Goal: Check status: Check status

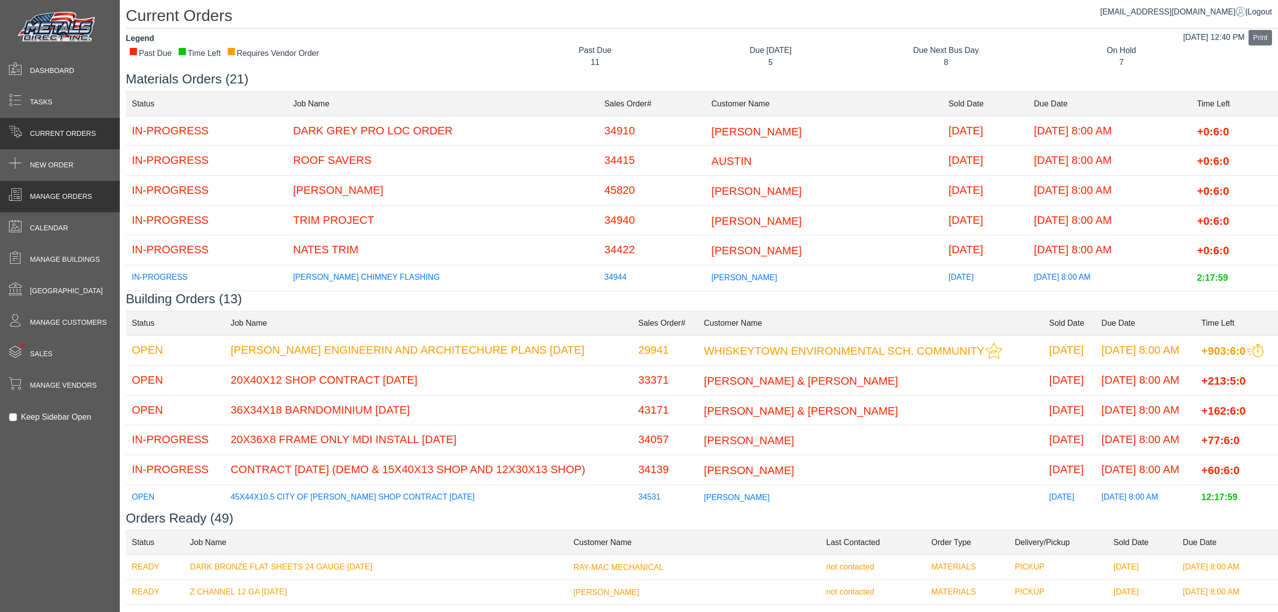
click at [88, 194] on span "Manage Orders" at bounding box center [61, 196] width 62 height 10
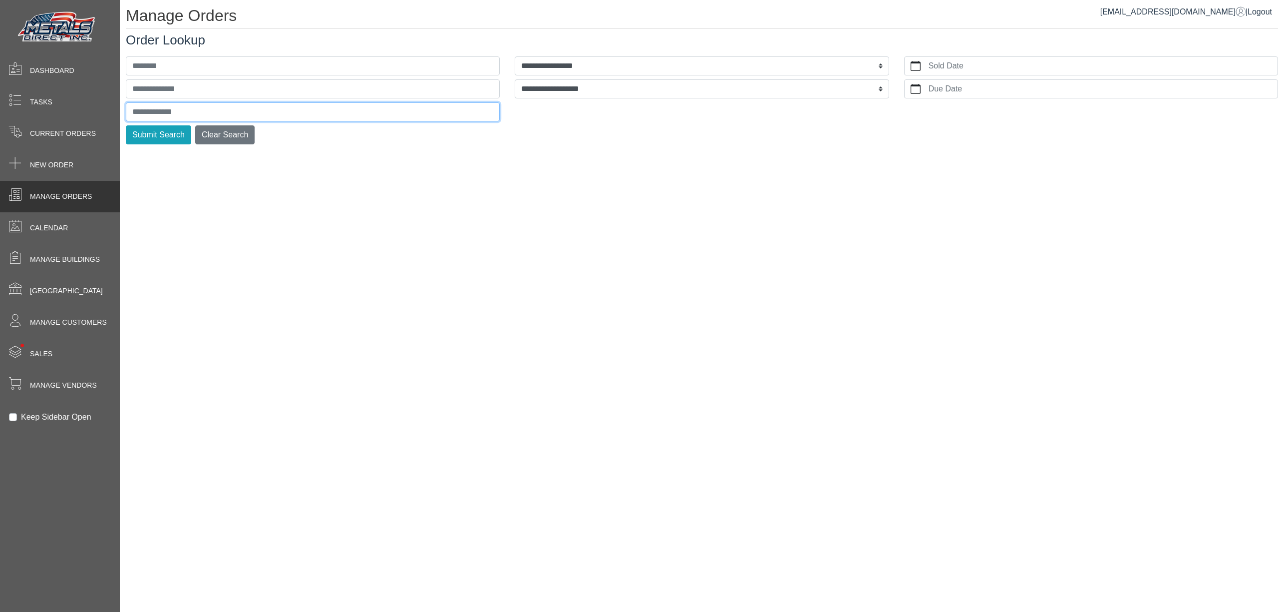
click at [174, 105] on input "text" at bounding box center [313, 111] width 374 height 19
click at [126, 125] on button "Submit Search" at bounding box center [158, 134] width 65 height 19
type input "*"
click at [126, 125] on button "Submit Search" at bounding box center [158, 134] width 65 height 19
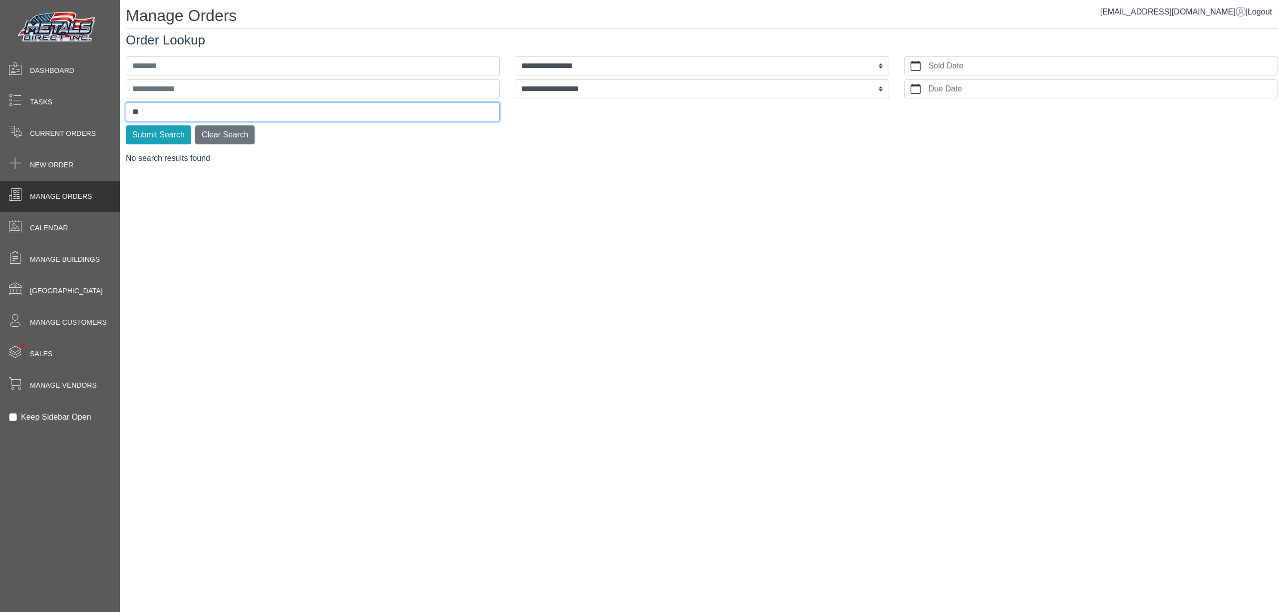
type input "*"
click at [83, 135] on span "Current Orders" at bounding box center [63, 133] width 66 height 10
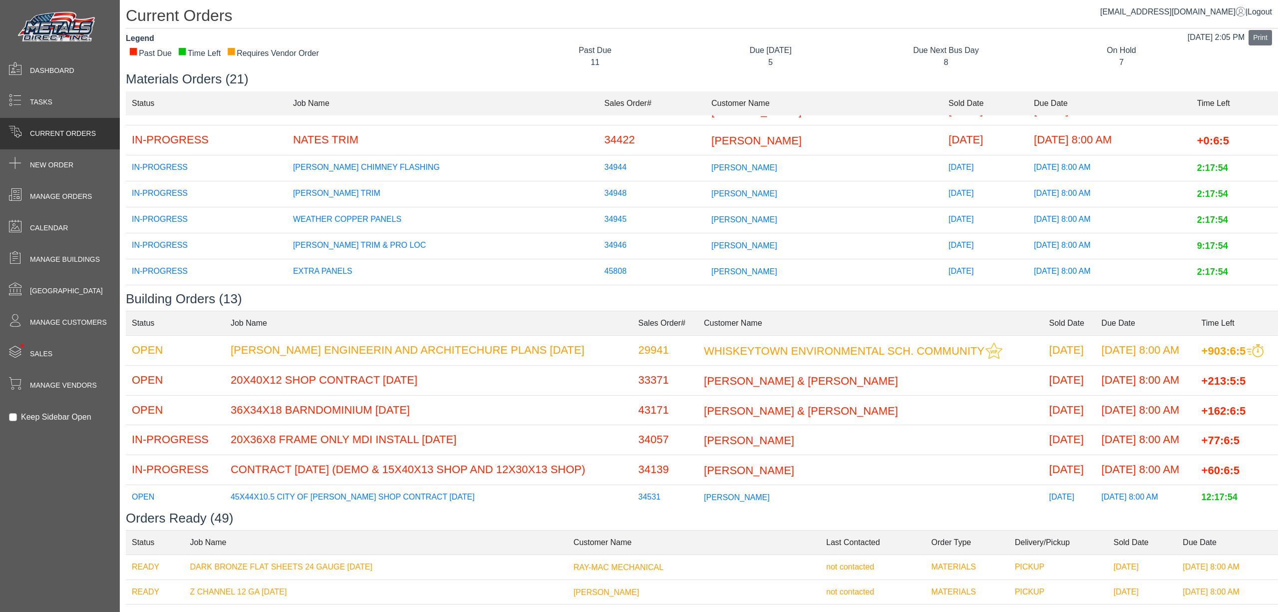
scroll to position [133, 0]
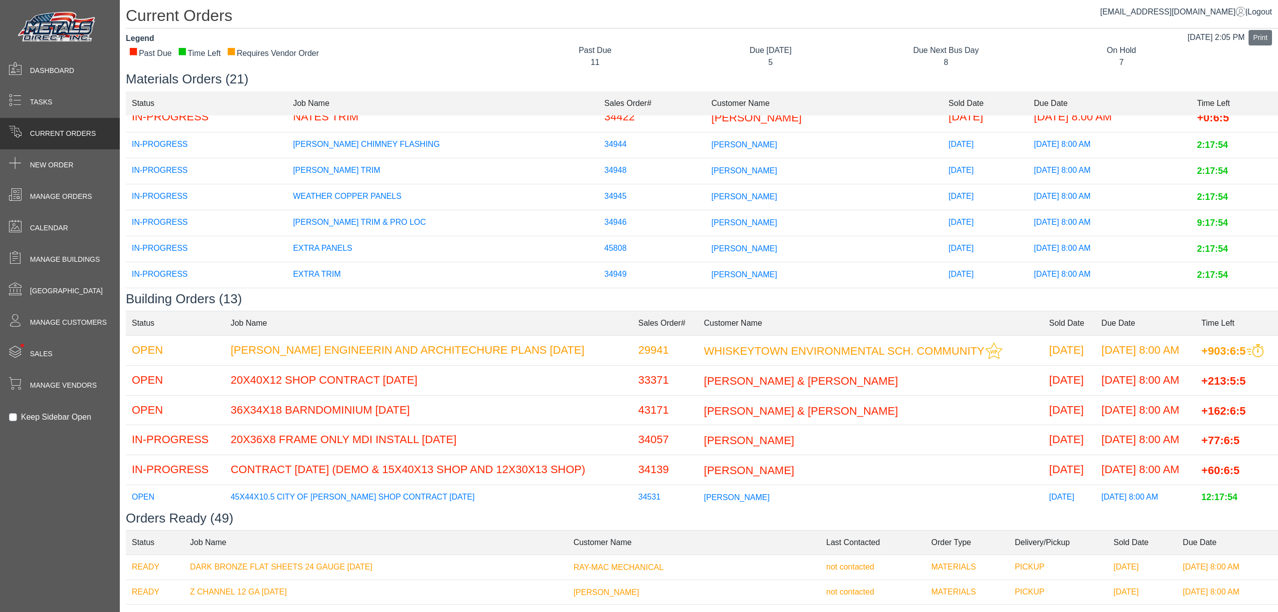
click at [773, 276] on td "ISAIAH LUBBEN" at bounding box center [824, 275] width 237 height 26
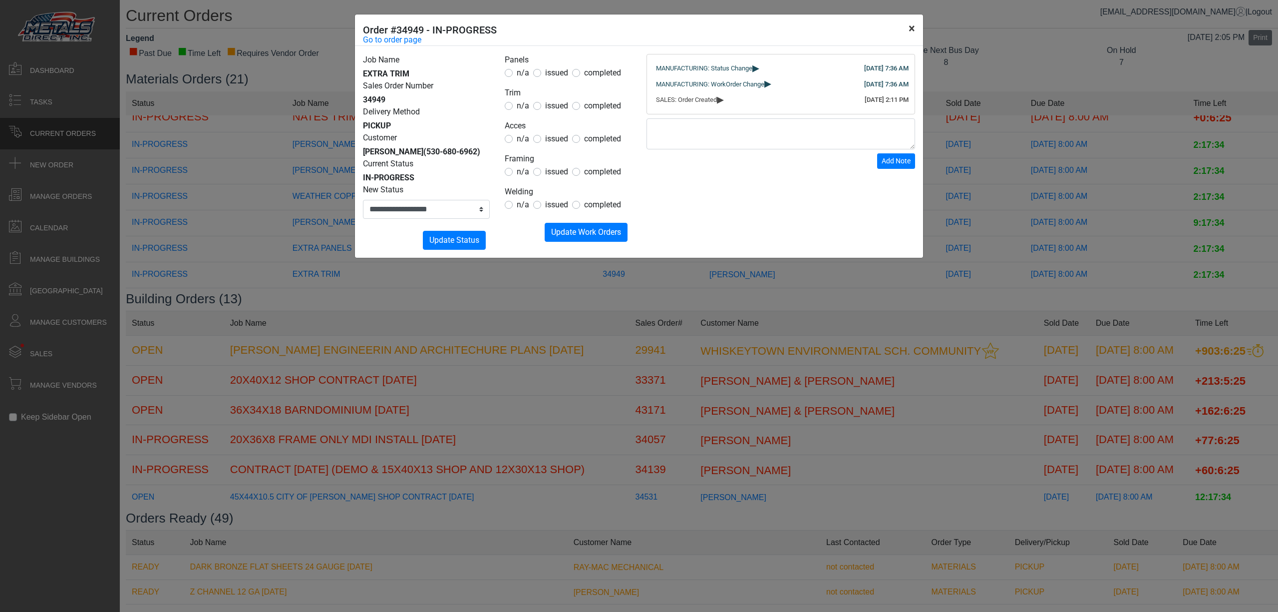
drag, startPoint x: 914, startPoint y: 33, endPoint x: 915, endPoint y: 28, distance: 5.2
click at [915, 30] on button "×" at bounding box center [912, 28] width 22 height 28
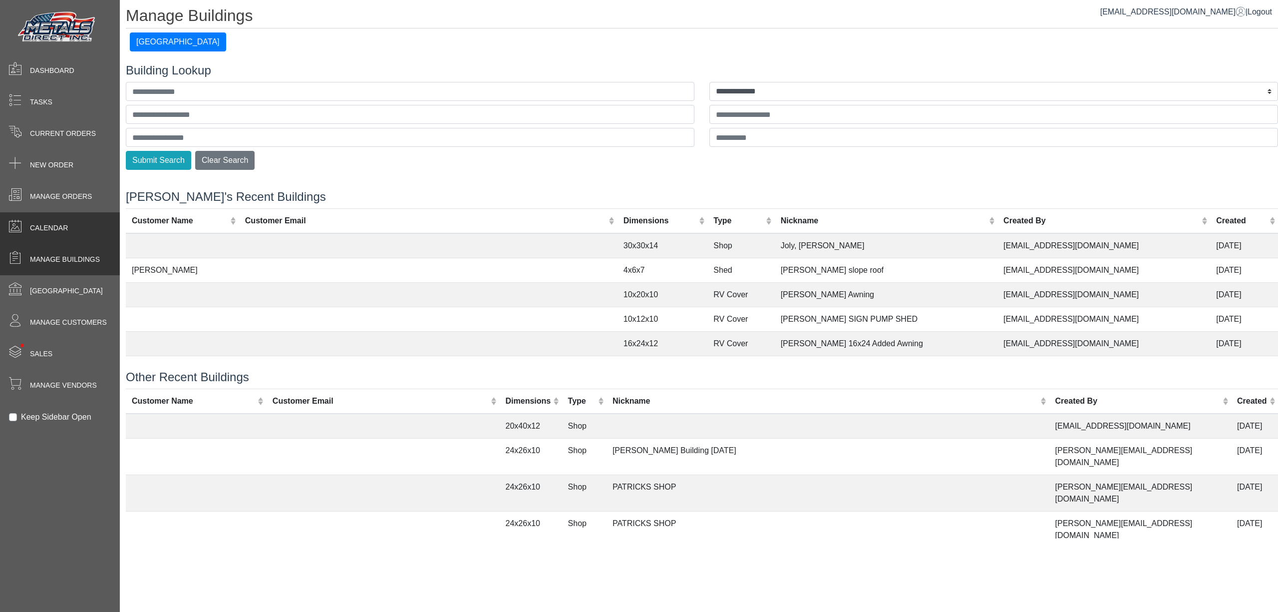
scroll to position [2566, 0]
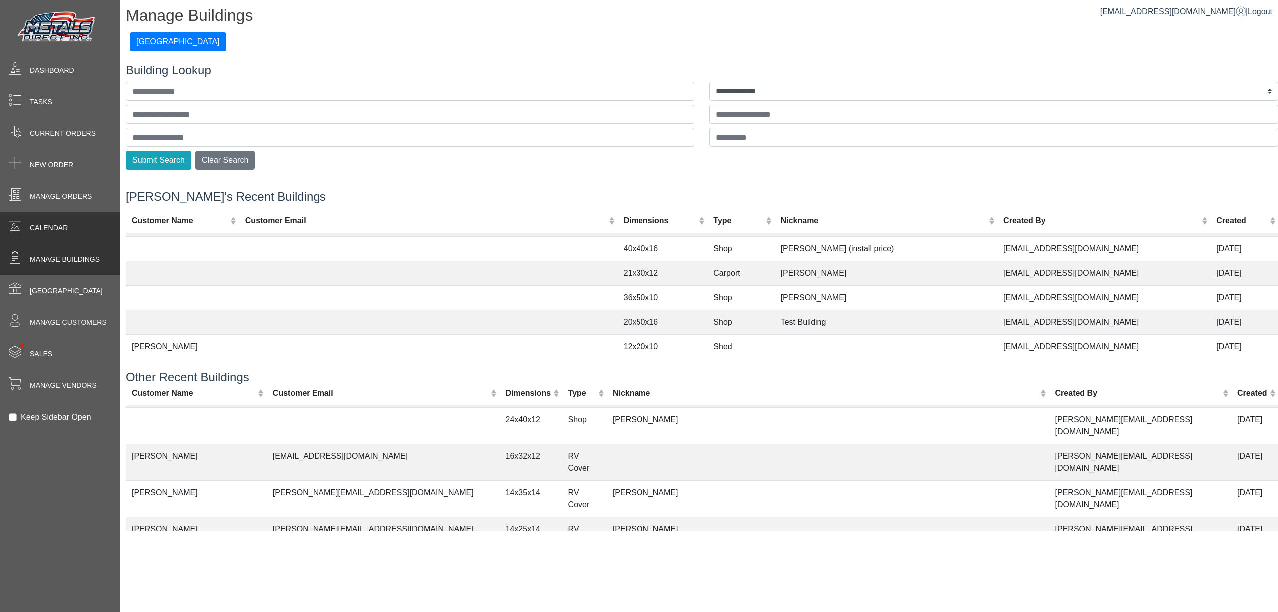
click at [68, 224] on span "Calendar" at bounding box center [49, 228] width 38 height 10
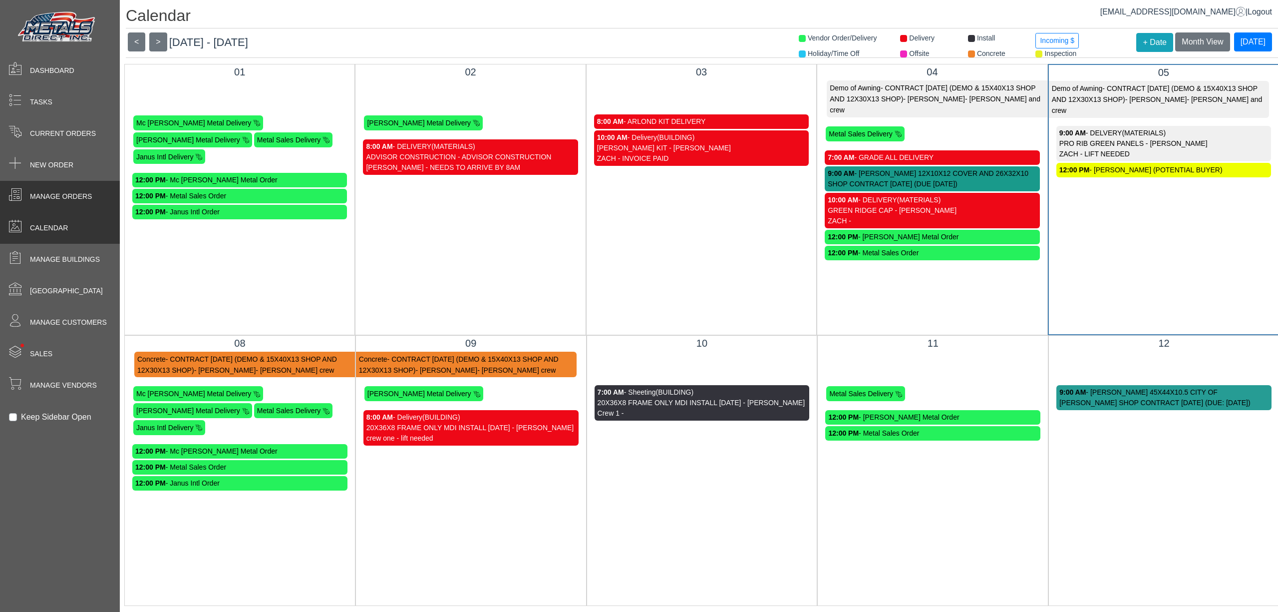
click at [46, 210] on div "Manage Orders" at bounding box center [60, 196] width 120 height 31
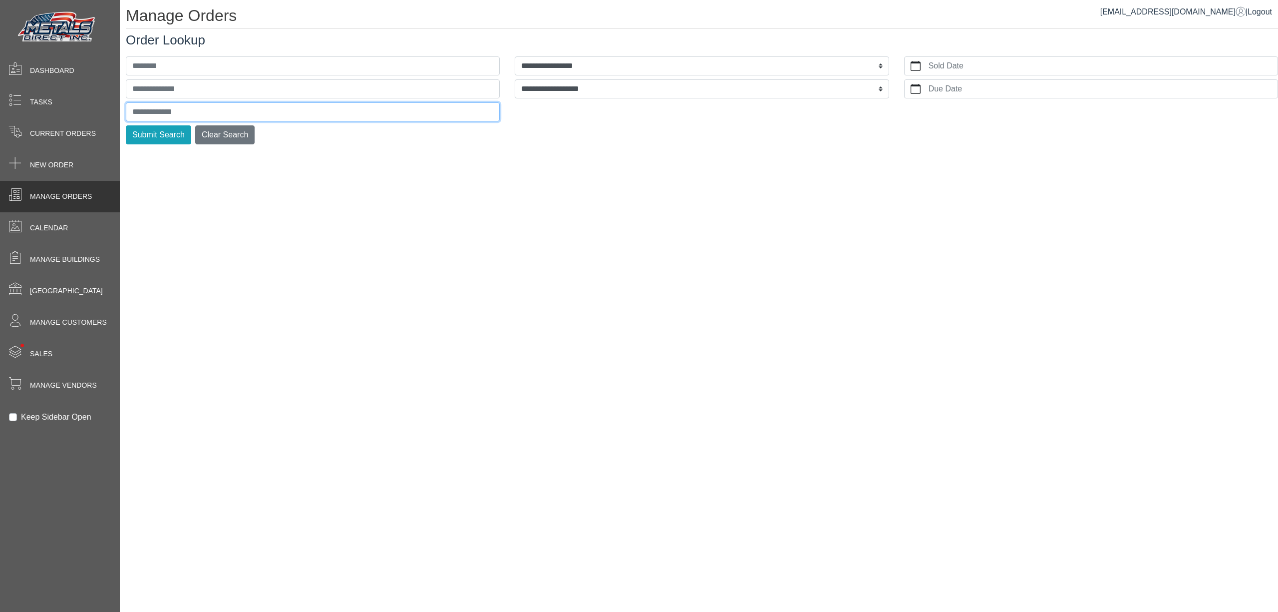
click at [156, 116] on input "text" at bounding box center [313, 111] width 374 height 19
click at [126, 125] on button "Submit Search" at bounding box center [158, 134] width 65 height 19
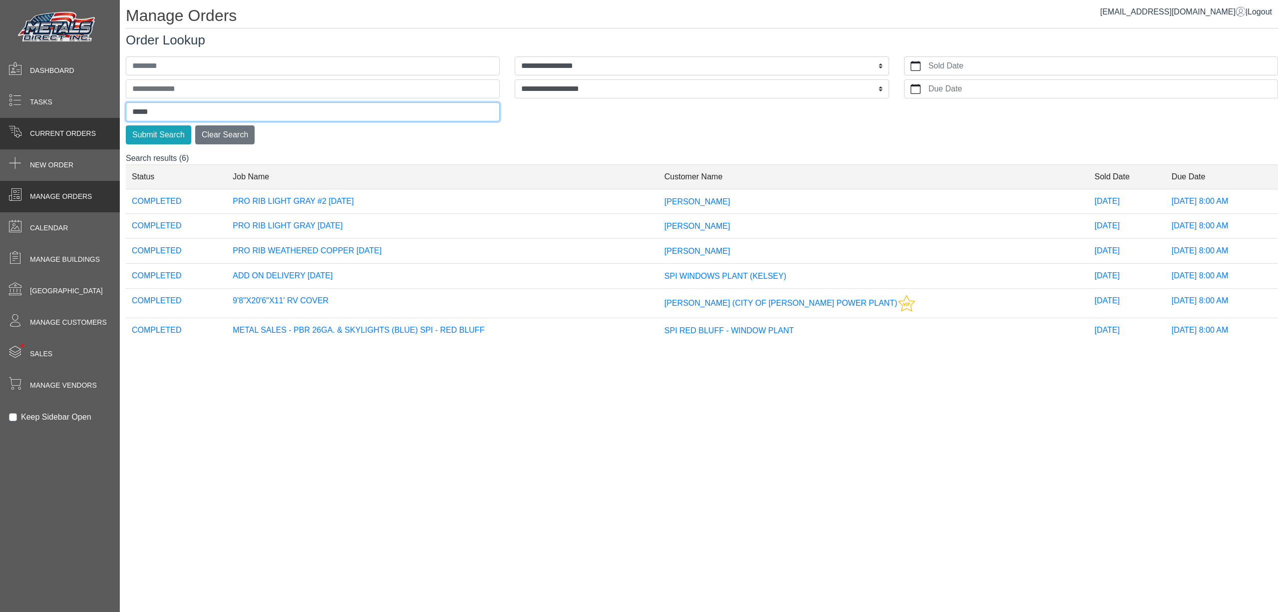
drag, startPoint x: 156, startPoint y: 106, endPoint x: 90, endPoint y: 138, distance: 72.6
click at [90, 0] on div "**********" at bounding box center [639, 0] width 1278 height 0
type input "****"
click at [126, 125] on button "Submit Search" at bounding box center [158, 134] width 65 height 19
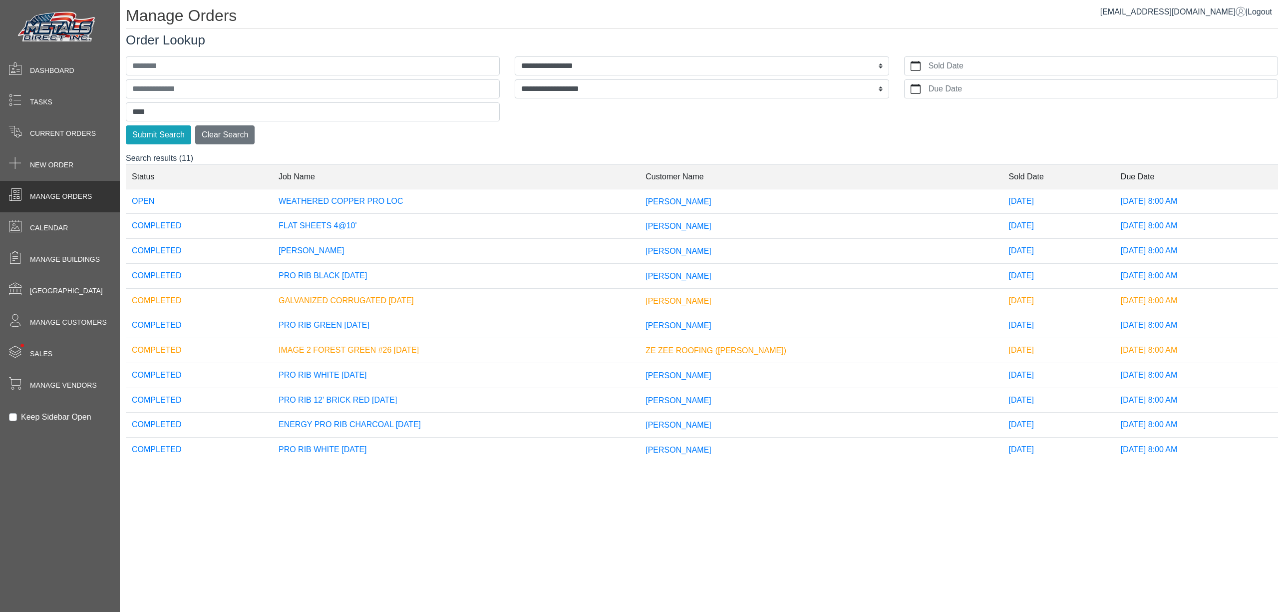
click at [672, 202] on td "[PERSON_NAME]" at bounding box center [821, 201] width 363 height 25
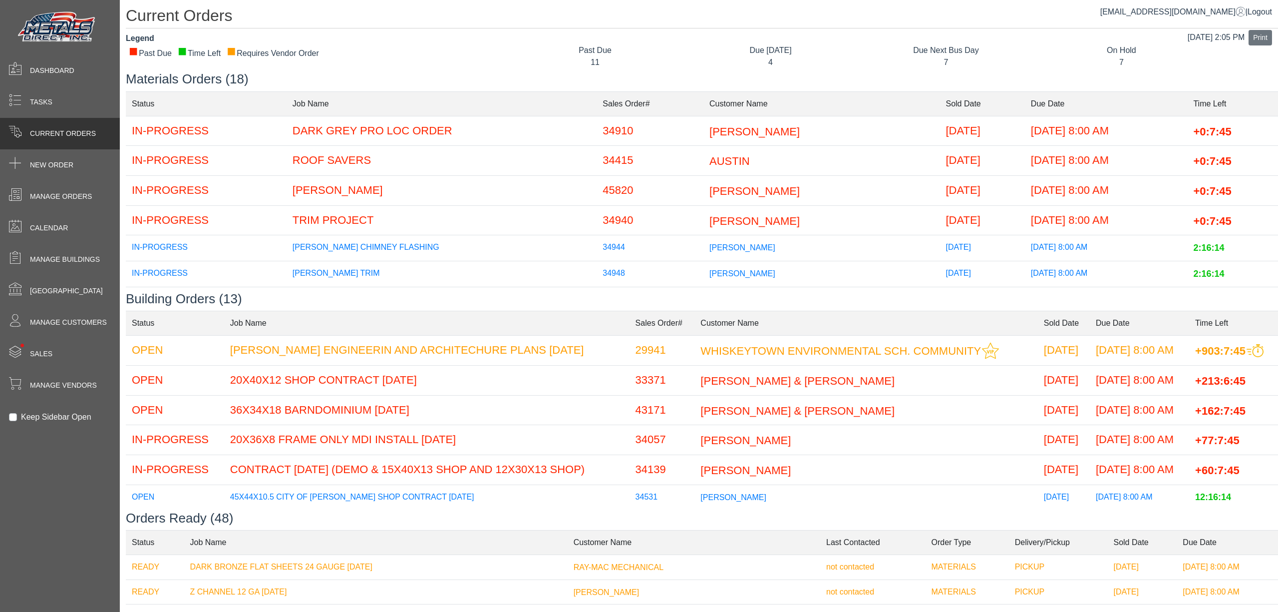
scroll to position [133, 0]
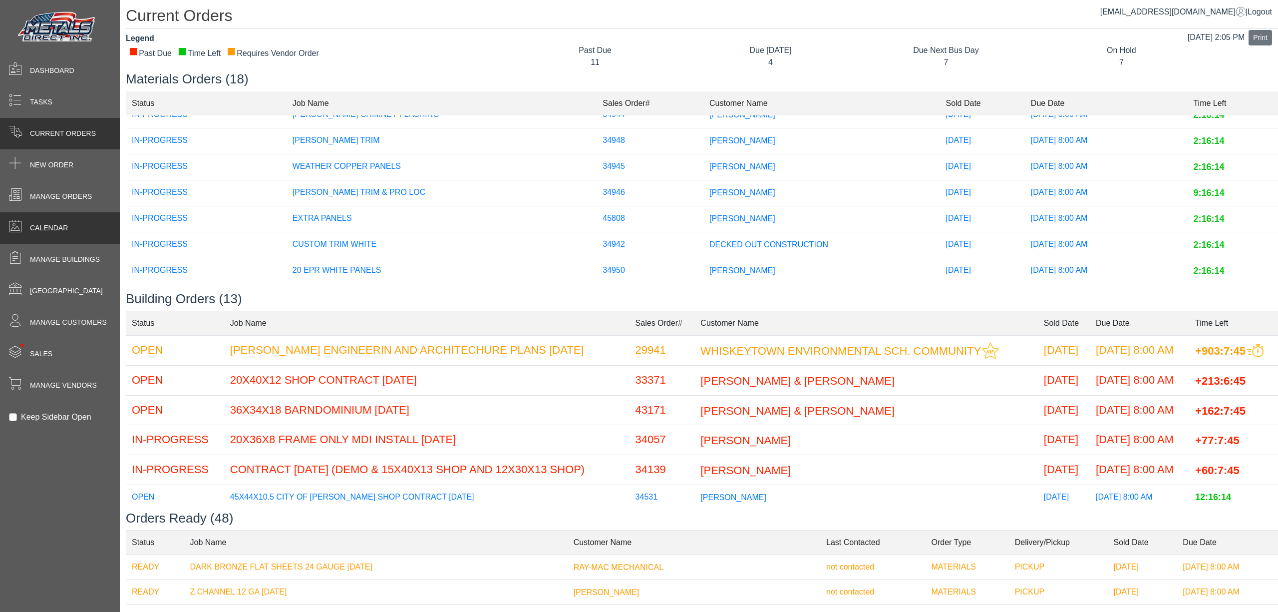
click at [83, 224] on div "Calendar" at bounding box center [60, 227] width 120 height 31
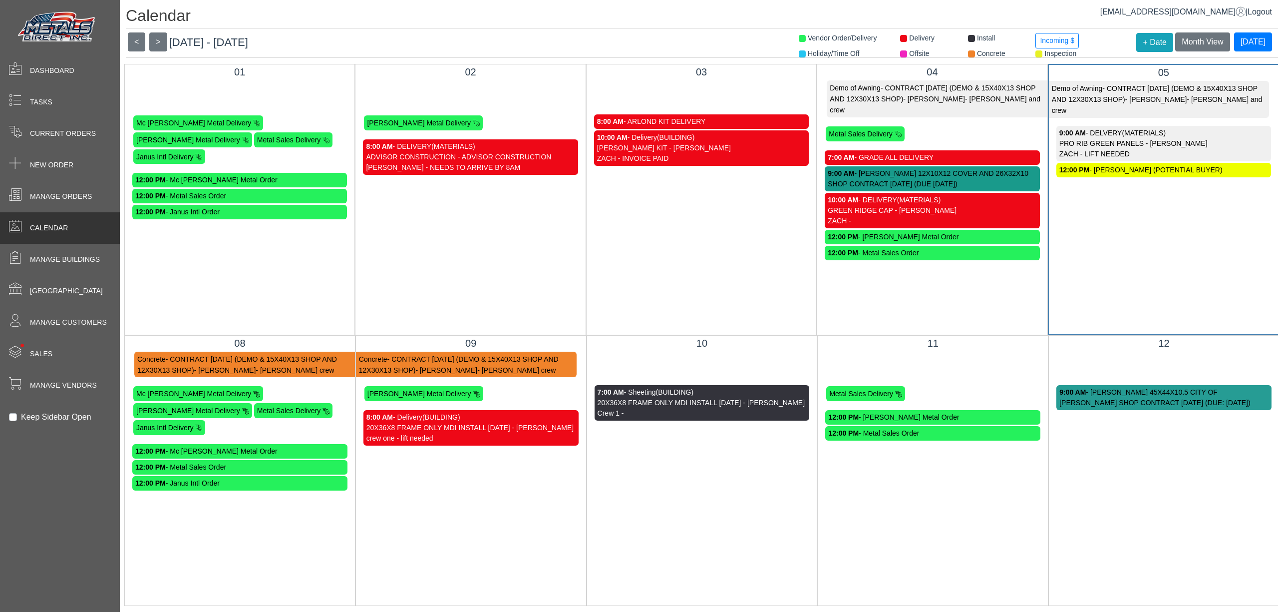
click at [647, 412] on div "Crew 1 -" at bounding box center [702, 413] width 209 height 10
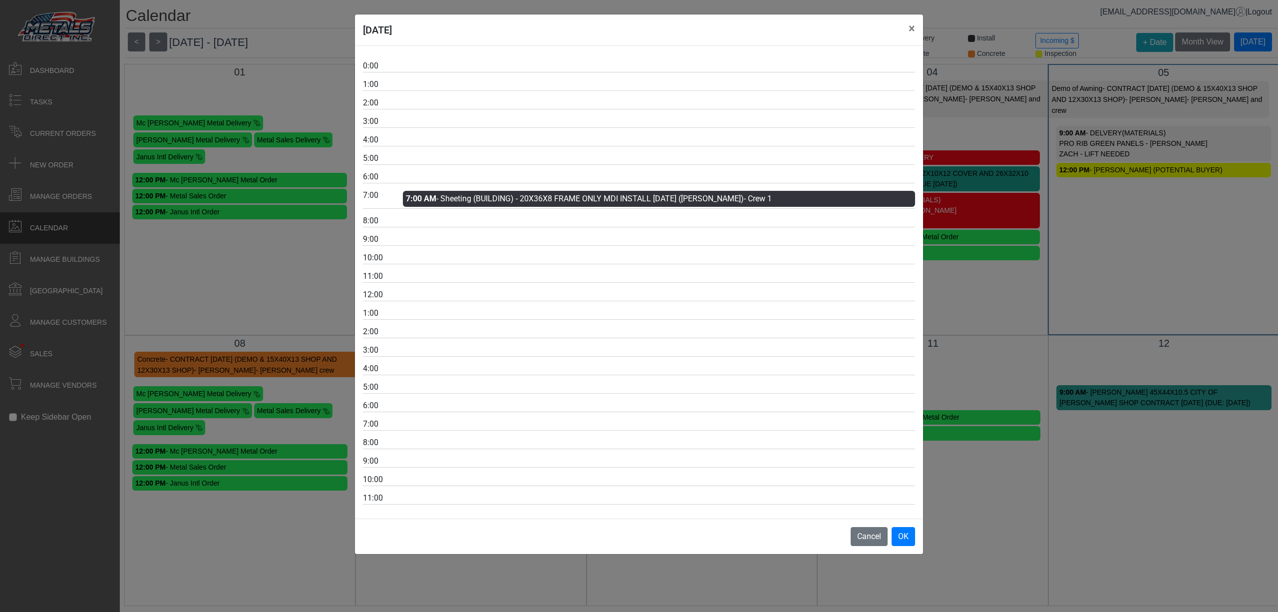
click at [282, 232] on div "[DATE] × 0:00 1:00 2:00 3:00 4:00 5:00 6:00 7:00 7:00 AM - Sheeting (BUILDING) …" at bounding box center [639, 306] width 1278 height 612
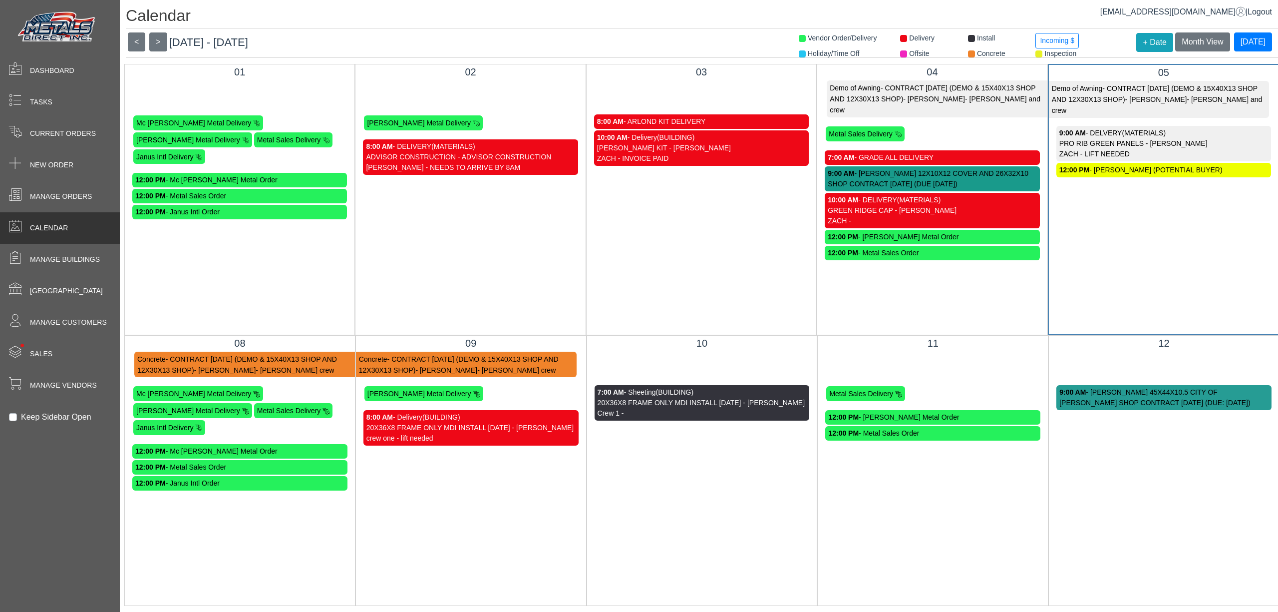
scroll to position [10, 0]
